Goal: Task Accomplishment & Management: Use online tool/utility

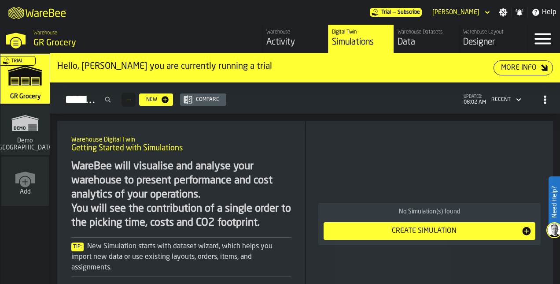
click at [474, 48] on link "Warehouse Layout Designer" at bounding box center [492, 39] width 66 height 28
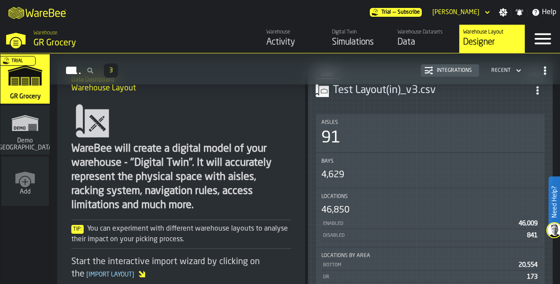
scroll to position [35, 0]
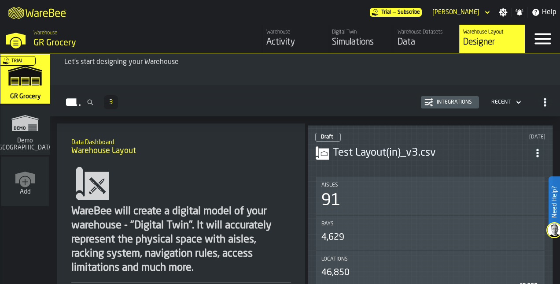
click at [405, 145] on div "Test Layout(in)_v3.csv" at bounding box center [430, 153] width 230 height 16
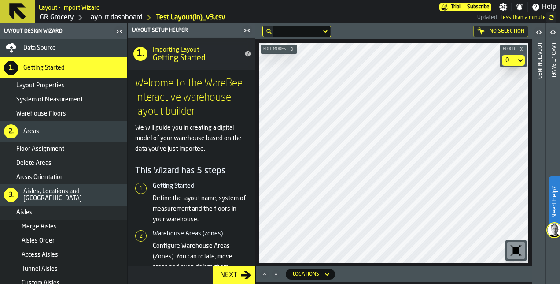
click at [560, 283] on html "Need Help? Layout - Import Wizard Trial — Subscribe Settings Notifications Help…" at bounding box center [280, 142] width 560 height 284
click at [249, 202] on main "Layout Design Wizard Data Source 1. Getting Started Layout Properties System of…" at bounding box center [280, 153] width 560 height 260
click at [252, 230] on main "Layout Design Wizard Data Source 1. Getting Started Layout Properties System of…" at bounding box center [280, 153] width 560 height 260
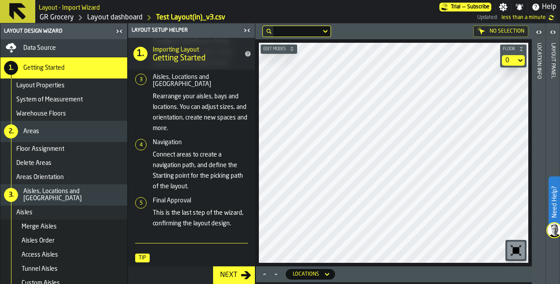
scroll to position [260, 0]
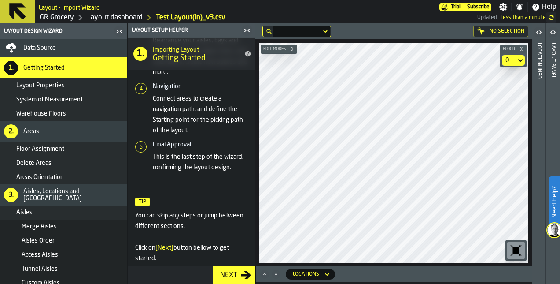
click at [501, 283] on html "Need Help? Layout - Import Wizard Trial — Subscribe Settings Notifications Help…" at bounding box center [280, 142] width 560 height 284
click at [364, 0] on html "Need Help? Layout - Import Wizard Trial — Subscribe Settings Notifications Help…" at bounding box center [280, 142] width 560 height 284
click at [282, 50] on span "Edit Modes" at bounding box center [275, 49] width 26 height 5
click at [250, 30] on icon "button-toggle-Close me" at bounding box center [247, 30] width 11 height 11
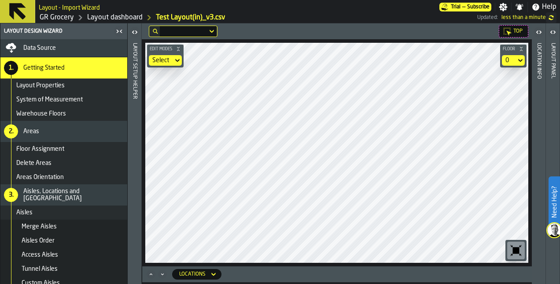
click at [541, 34] on icon "button-toggle-Open" at bounding box center [539, 32] width 11 height 11
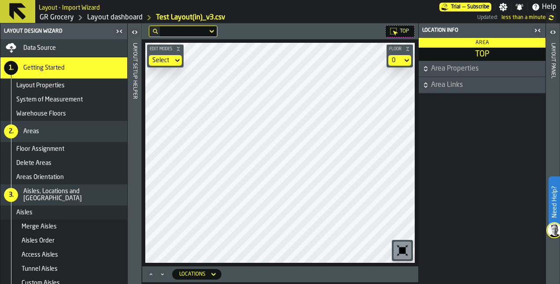
click at [129, 230] on main "Layout Design Wizard Data Source 1. Getting Started Layout Properties System of…" at bounding box center [280, 153] width 560 height 260
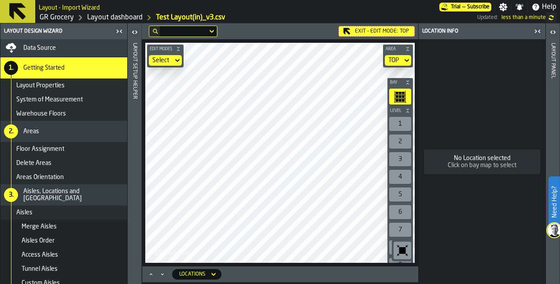
click at [238, 37] on div "Exit - Edit Mode: TOP Edit Modes Select Area TOP Bay Level 1 2 3 4 5 6 7 8 9 10…" at bounding box center [280, 144] width 277 height 243
click at [71, 9] on h2 "Layout - Import Wizard" at bounding box center [69, 7] width 61 height 9
click at [28, 11] on button at bounding box center [17, 11] width 35 height 23
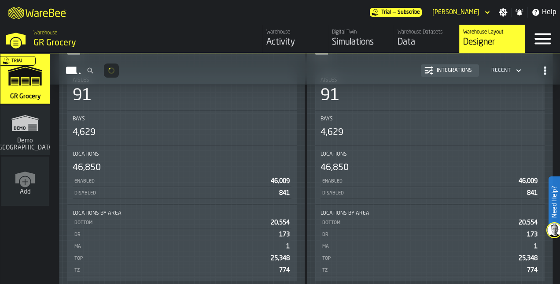
scroll to position [477, 0]
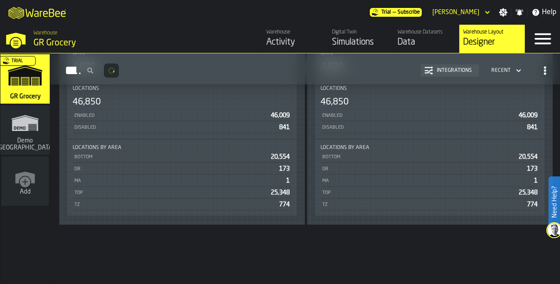
click at [412, 148] on div "Locations by Area" at bounding box center [430, 147] width 219 height 6
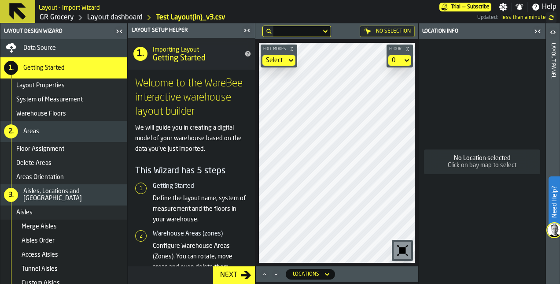
click at [472, 90] on div "No Location selected Click on bay map to select" at bounding box center [482, 161] width 127 height 244
